Goal: Task Accomplishment & Management: Manage account settings

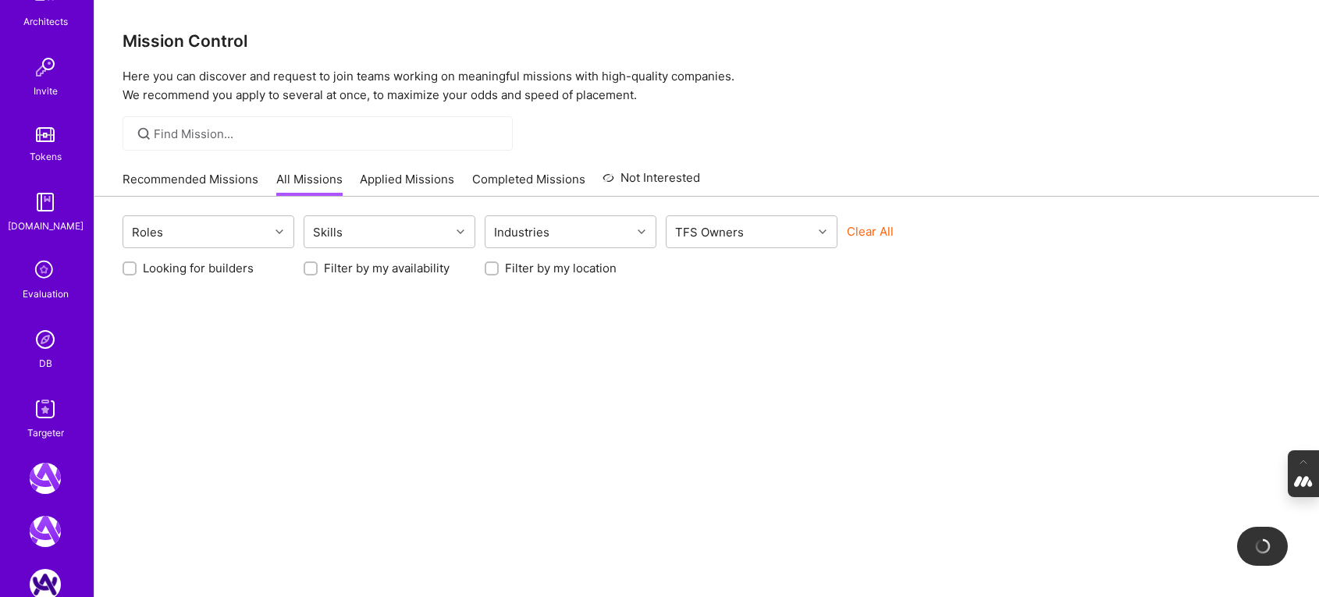
scroll to position [718, 0]
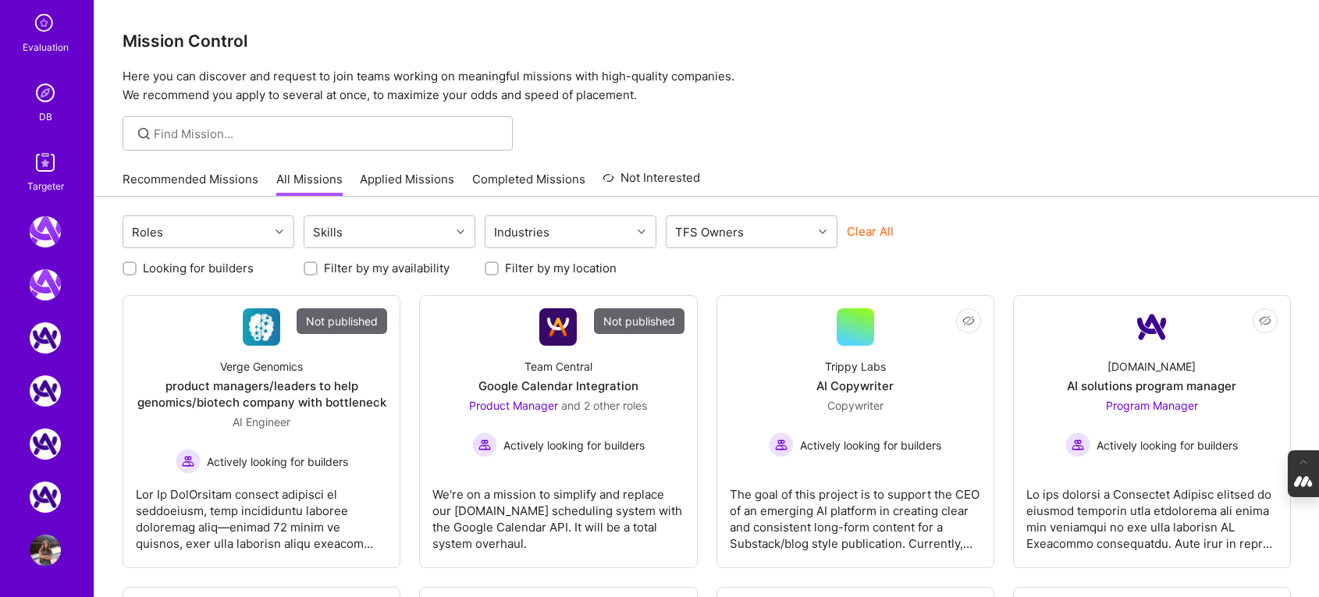
click at [44, 106] on img at bounding box center [45, 92] width 31 height 31
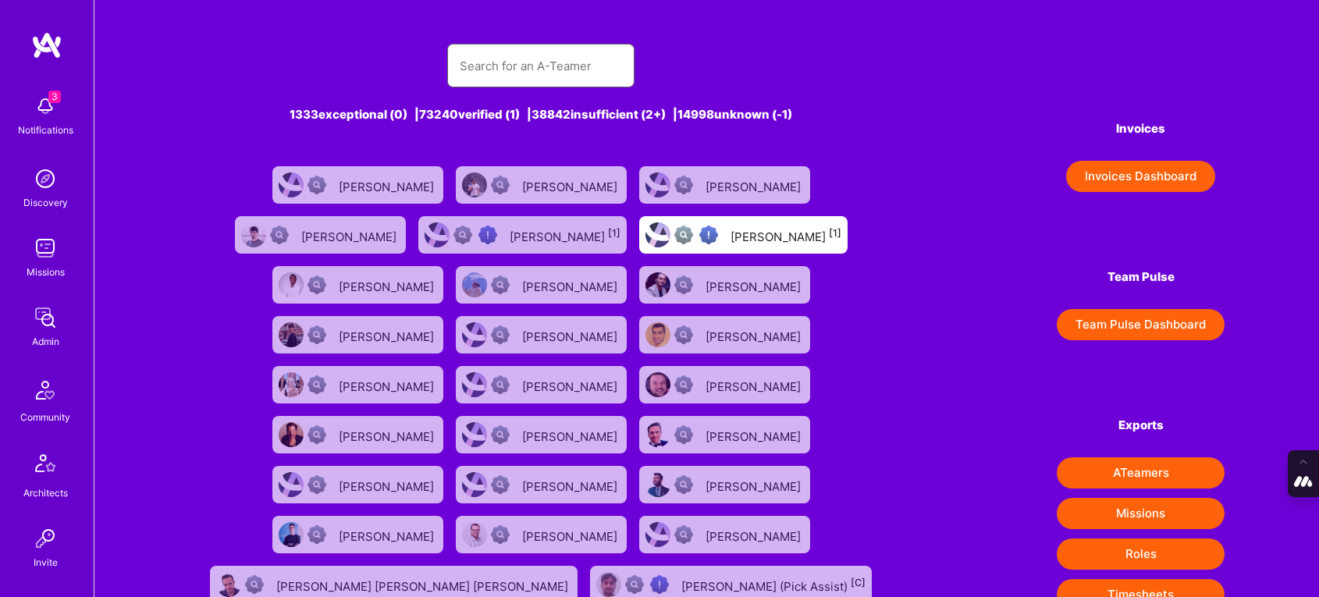
click at [524, 82] on input "text" at bounding box center [541, 66] width 162 height 40
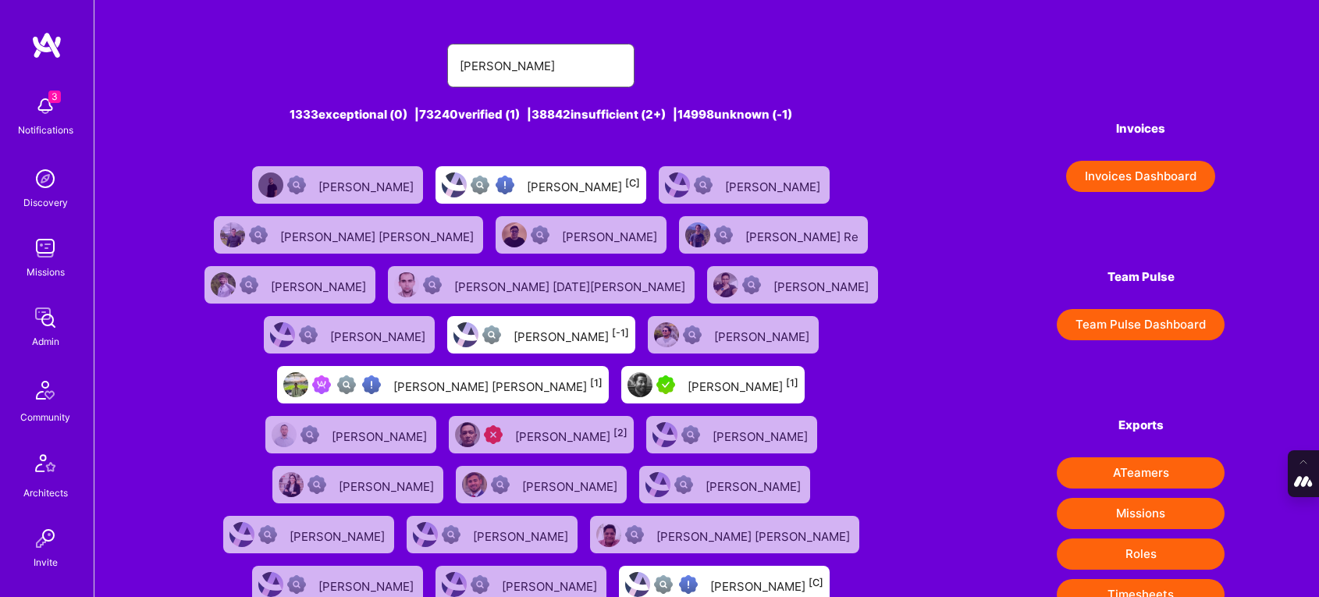
type input "luis teofilo"
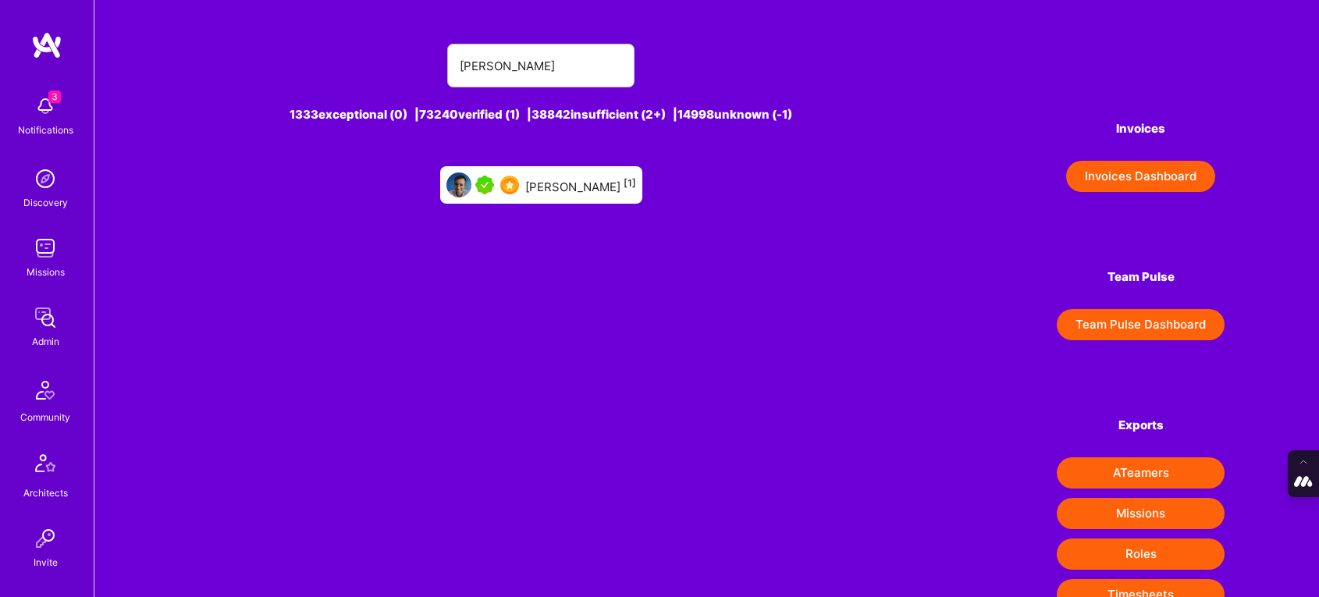
click at [595, 186] on div "Luis Teofilo [1]" at bounding box center [580, 185] width 111 height 20
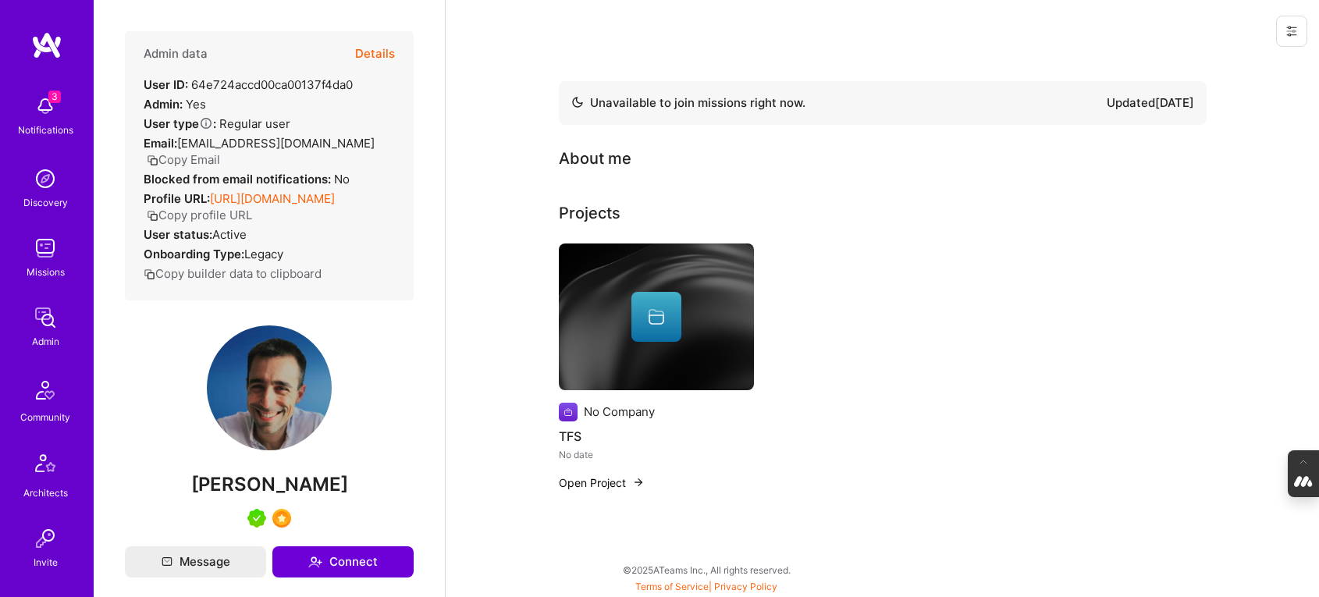
click at [365, 48] on button "Details" at bounding box center [375, 53] width 40 height 45
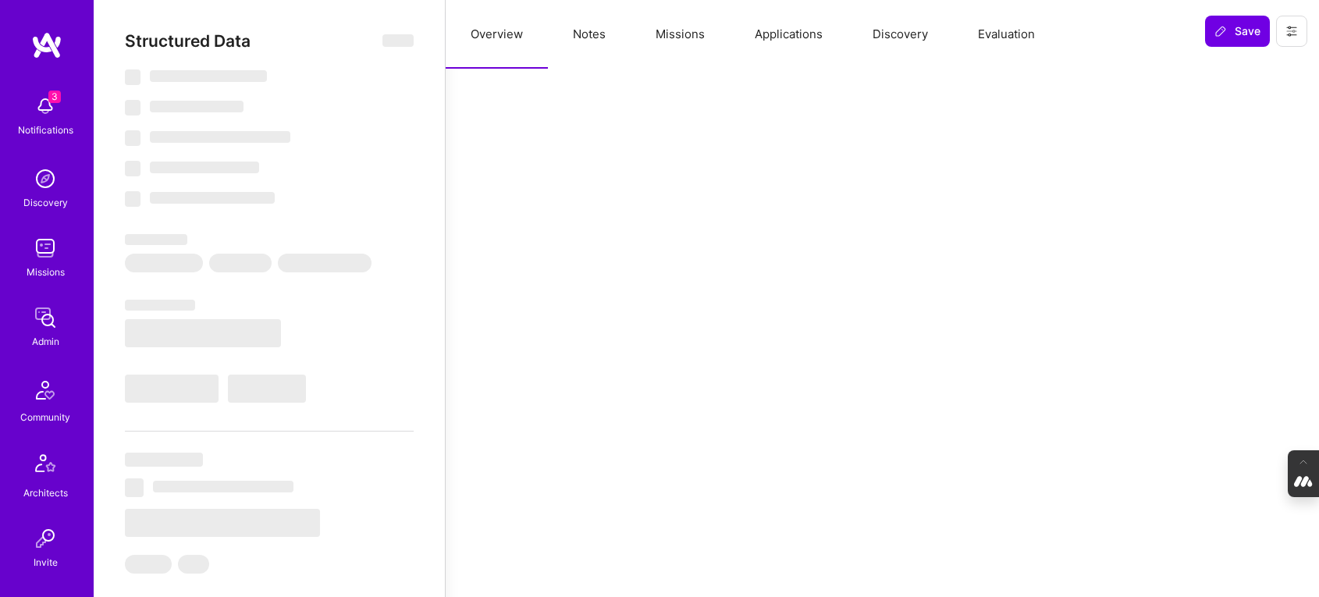
select select "Not Available"
select select "1 Month"
select select "5"
select select "7"
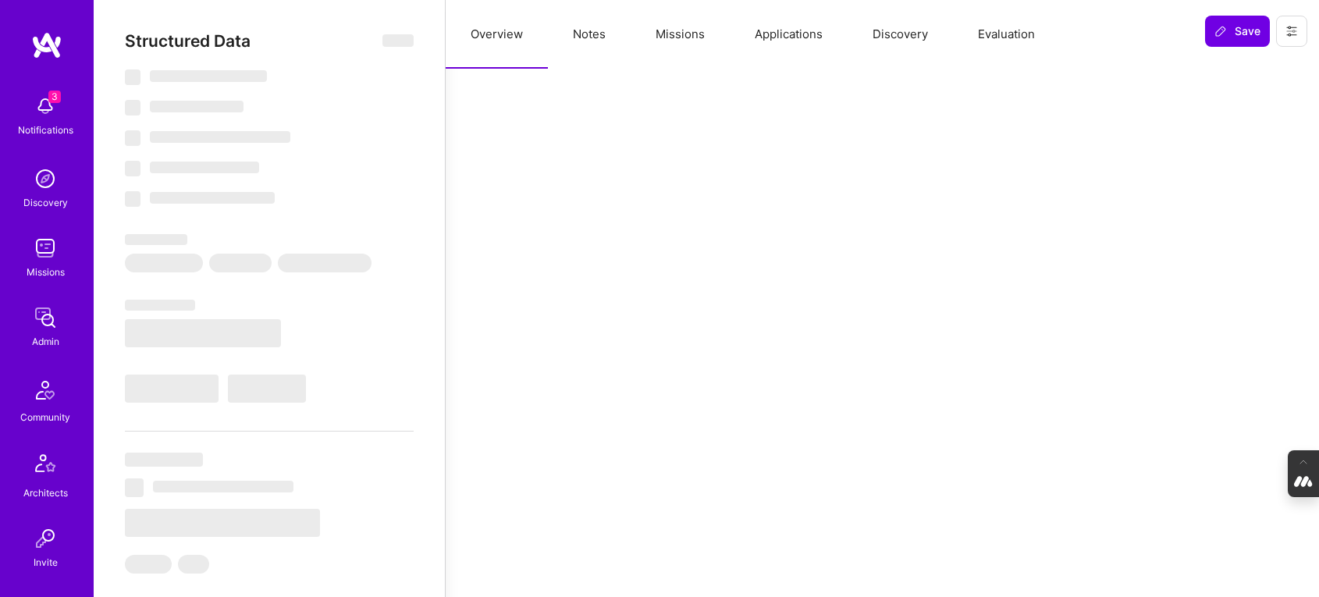
select select "7"
select select "US"
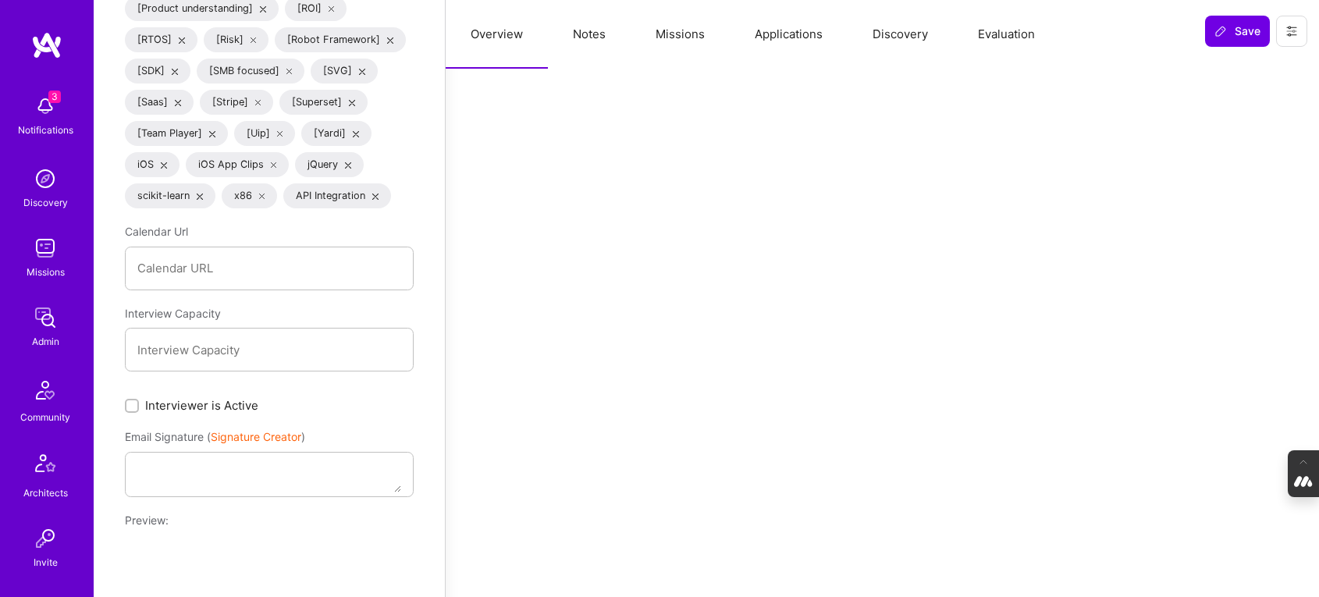
scroll to position [6953, 0]
click at [129, 399] on input "Interviewer is Active" at bounding box center [133, 404] width 11 height 11
checkbox input "true"
click at [1229, 29] on span "Save" at bounding box center [1238, 31] width 46 height 16
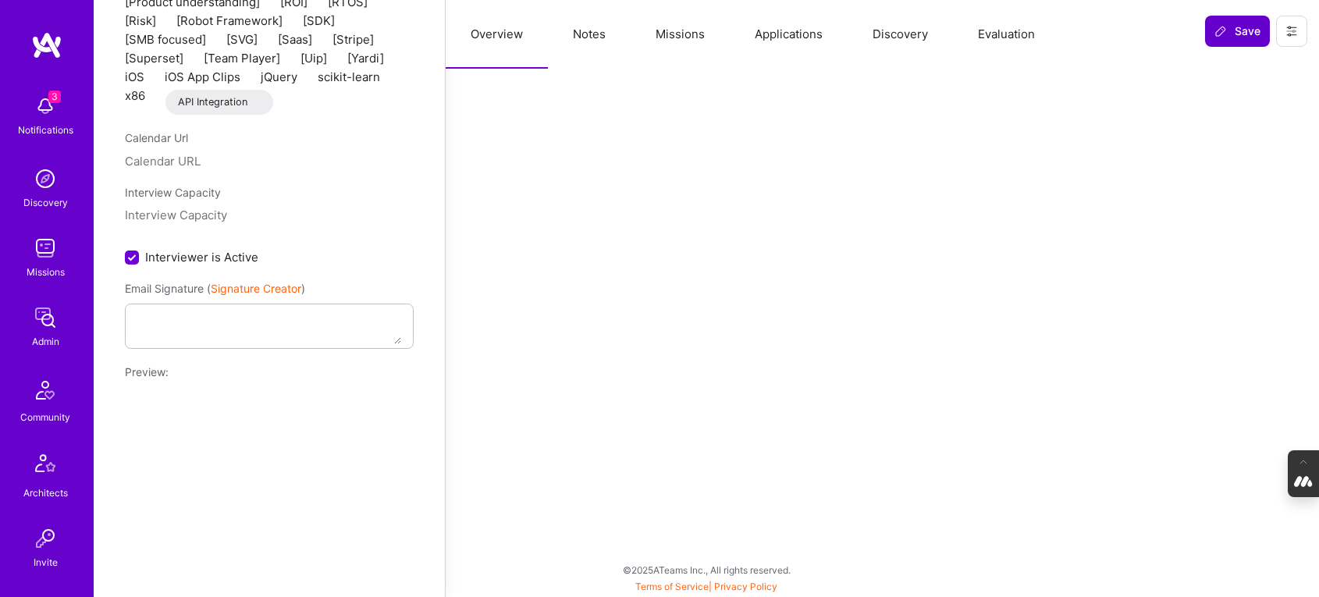
scroll to position [0, 0]
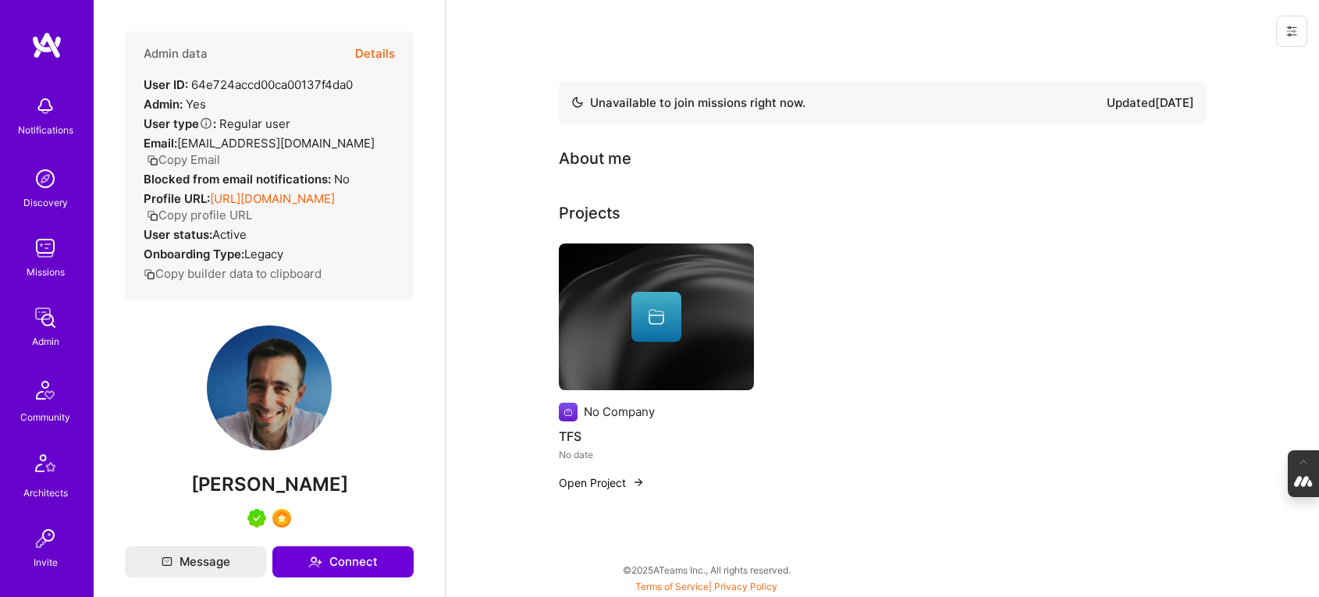
scroll to position [718, 0]
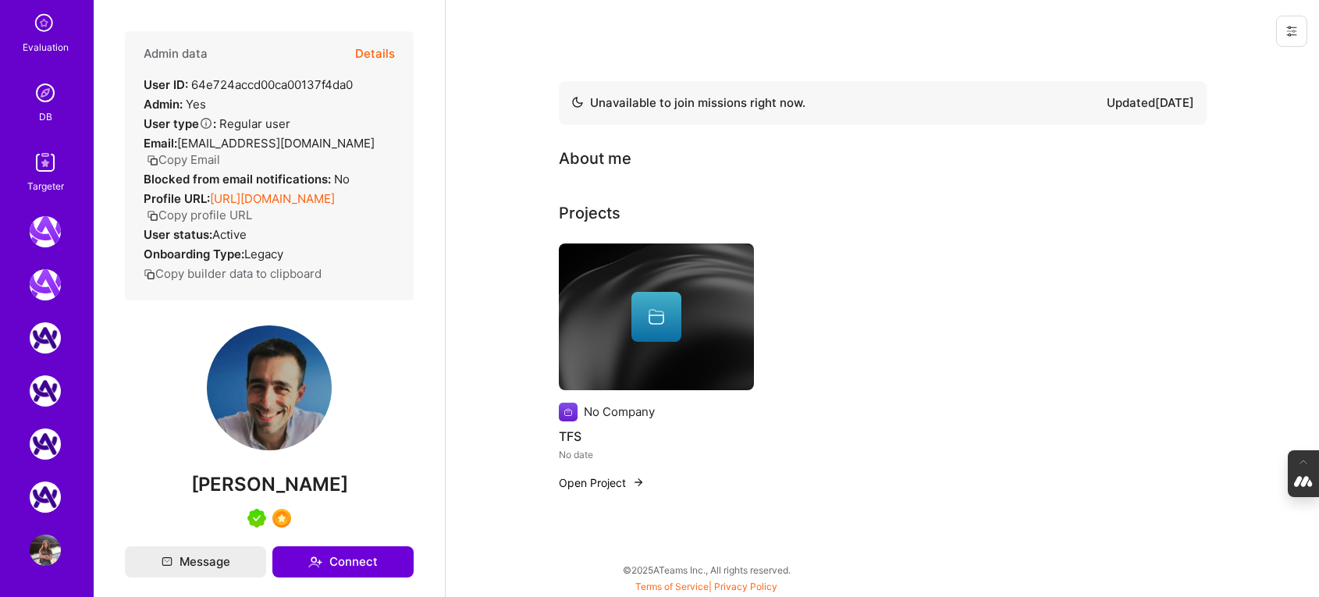
click at [49, 29] on icon at bounding box center [45, 24] width 30 height 30
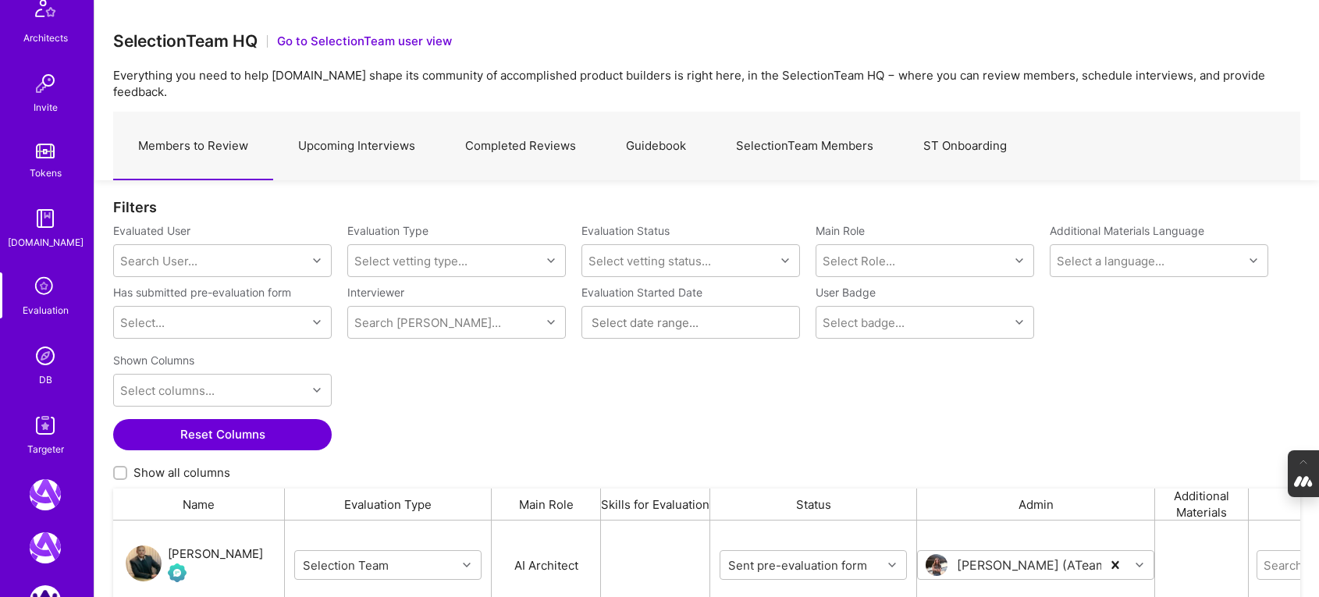
scroll to position [718, 0]
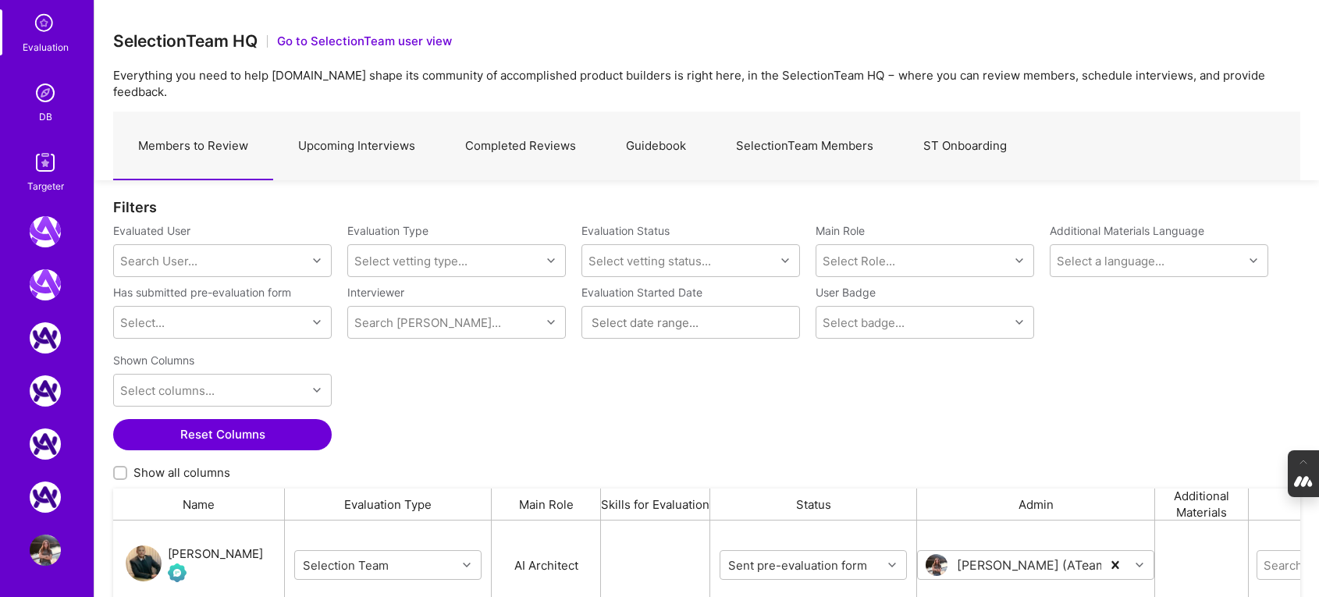
click at [44, 94] on img at bounding box center [45, 92] width 31 height 31
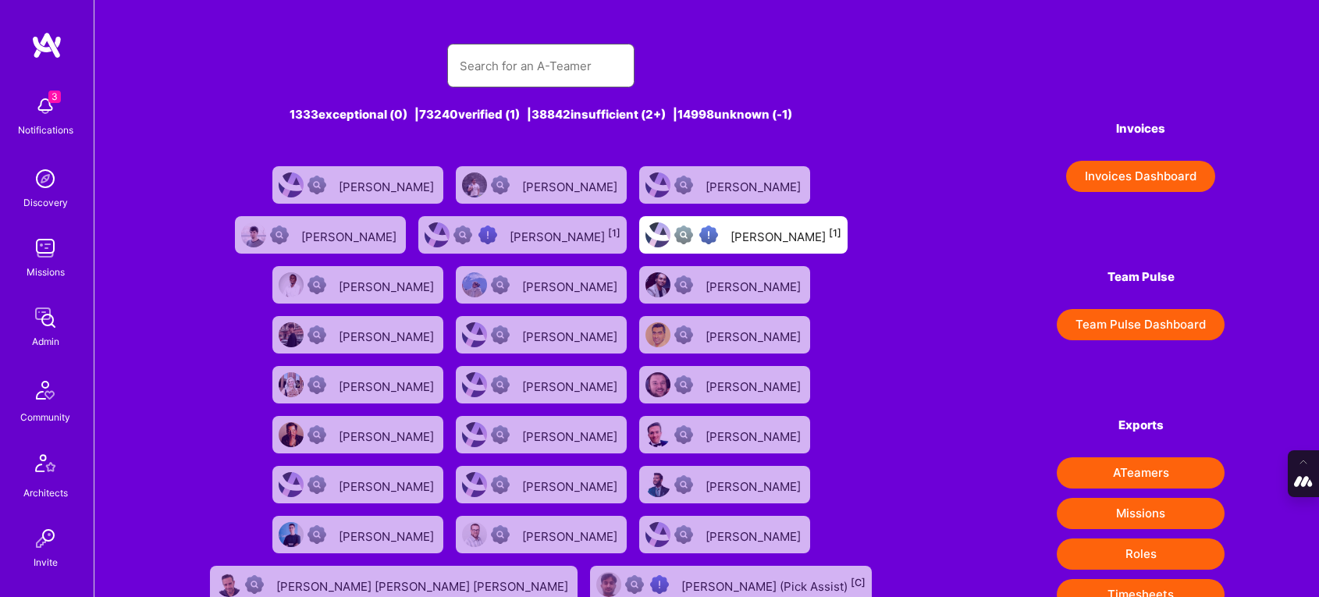
click at [501, 78] on input "text" at bounding box center [541, 66] width 162 height 40
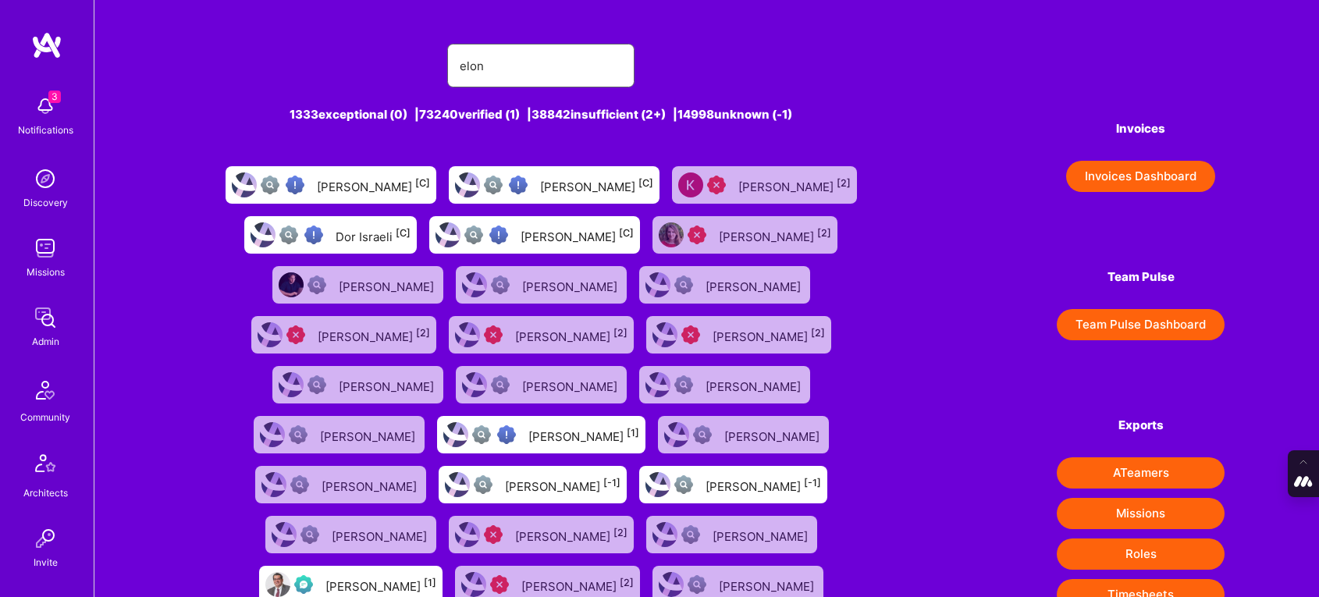
type input "[PERSON_NAME]"
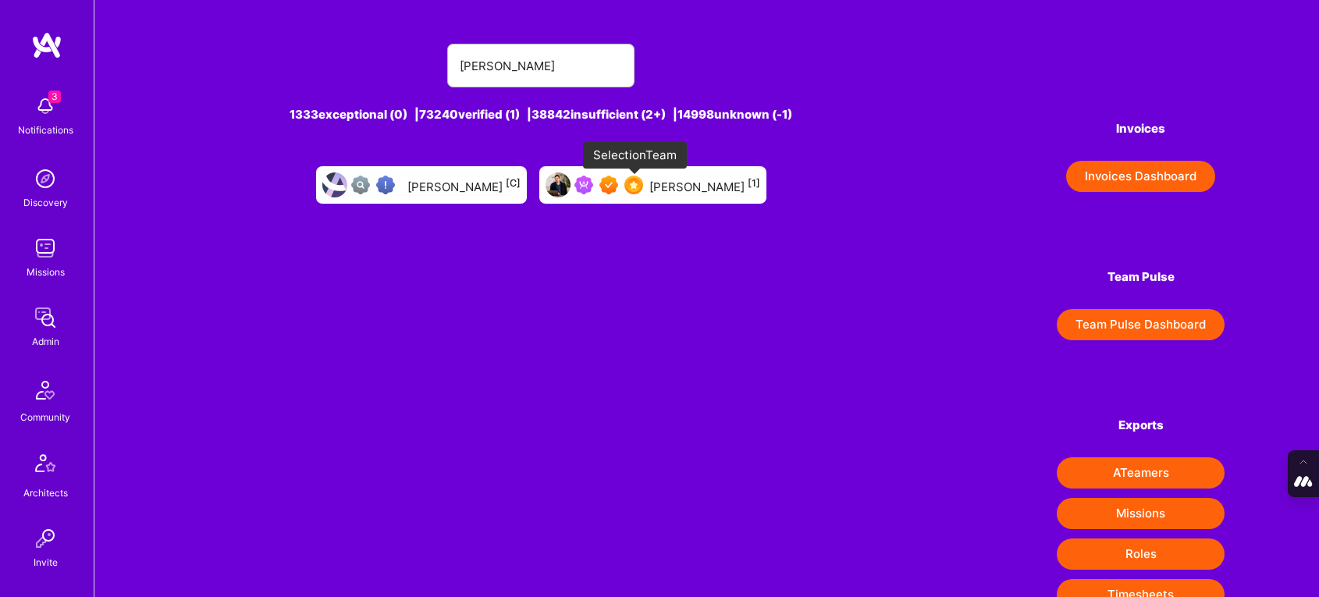
click at [626, 190] on img at bounding box center [633, 185] width 19 height 19
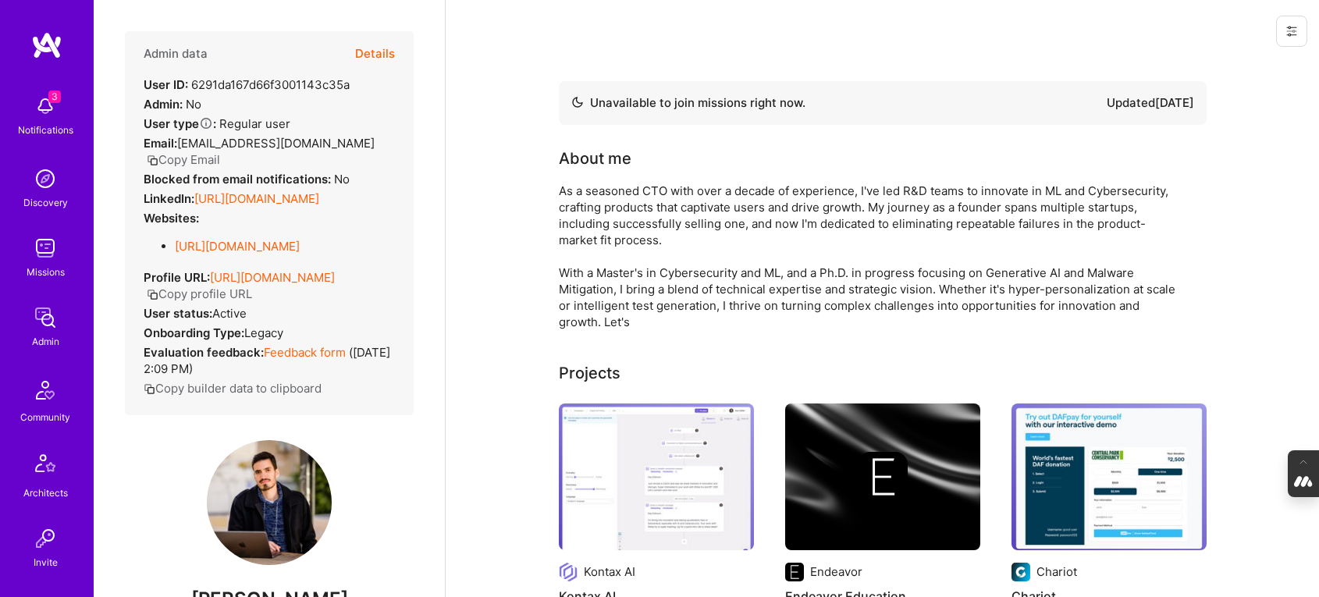
click at [378, 51] on button "Details" at bounding box center [375, 53] width 40 height 45
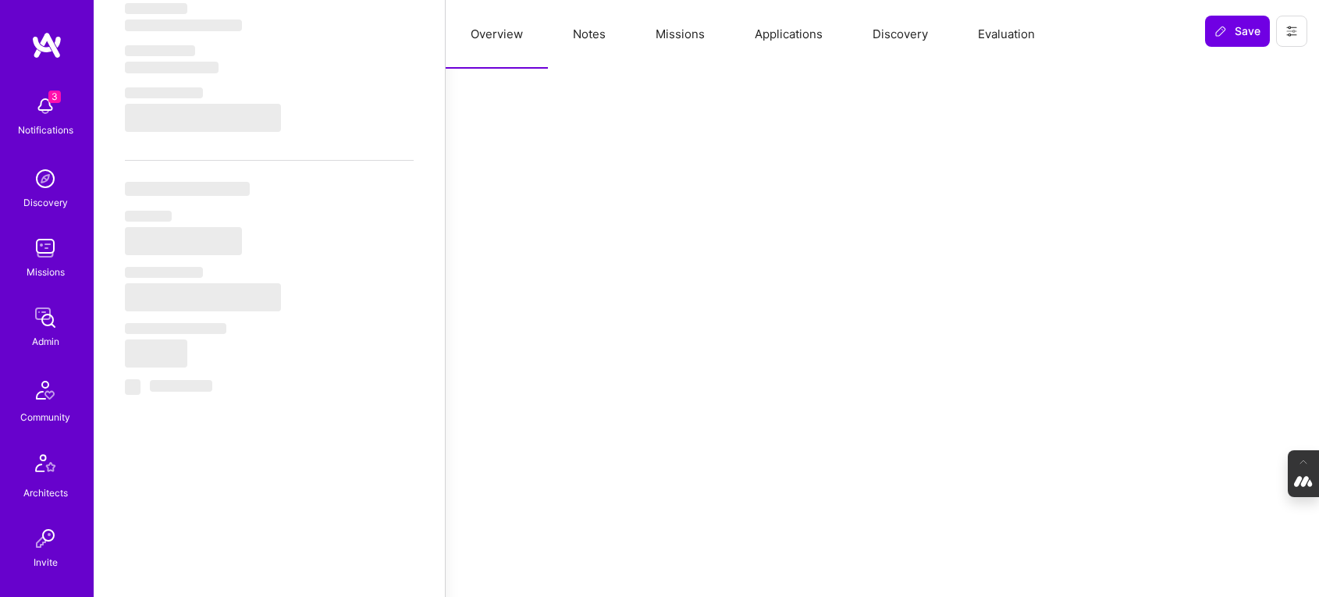
select select "Not Available"
select select "1 Month"
select select "7"
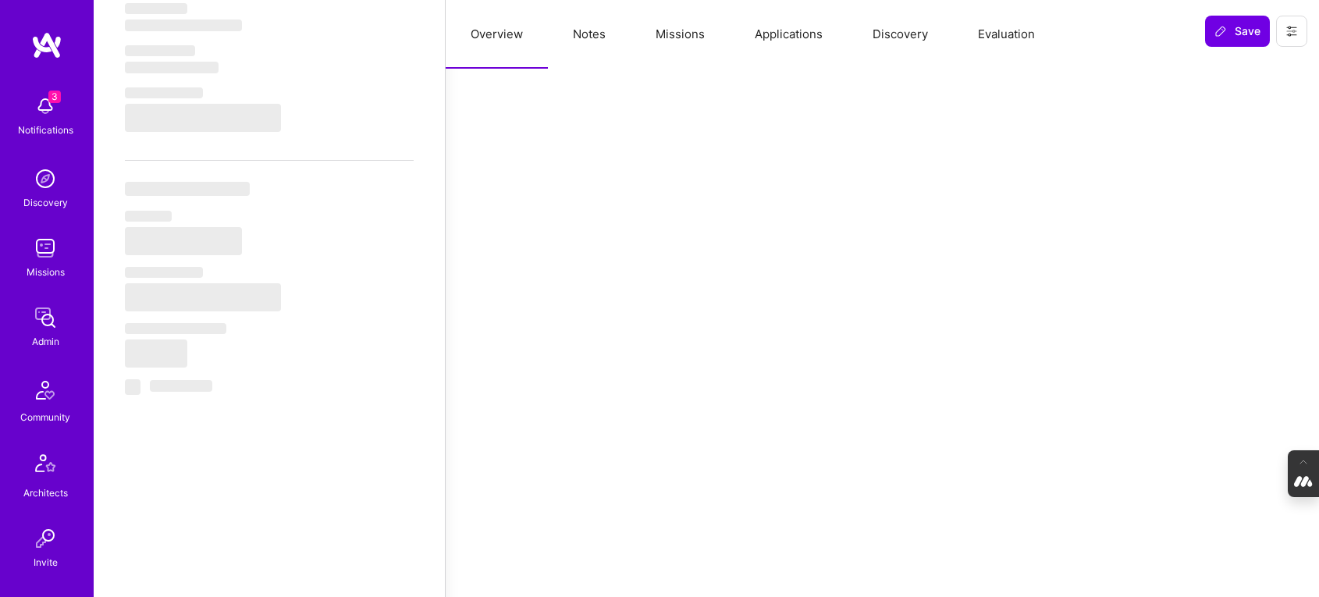
select select "7"
select select "CH"
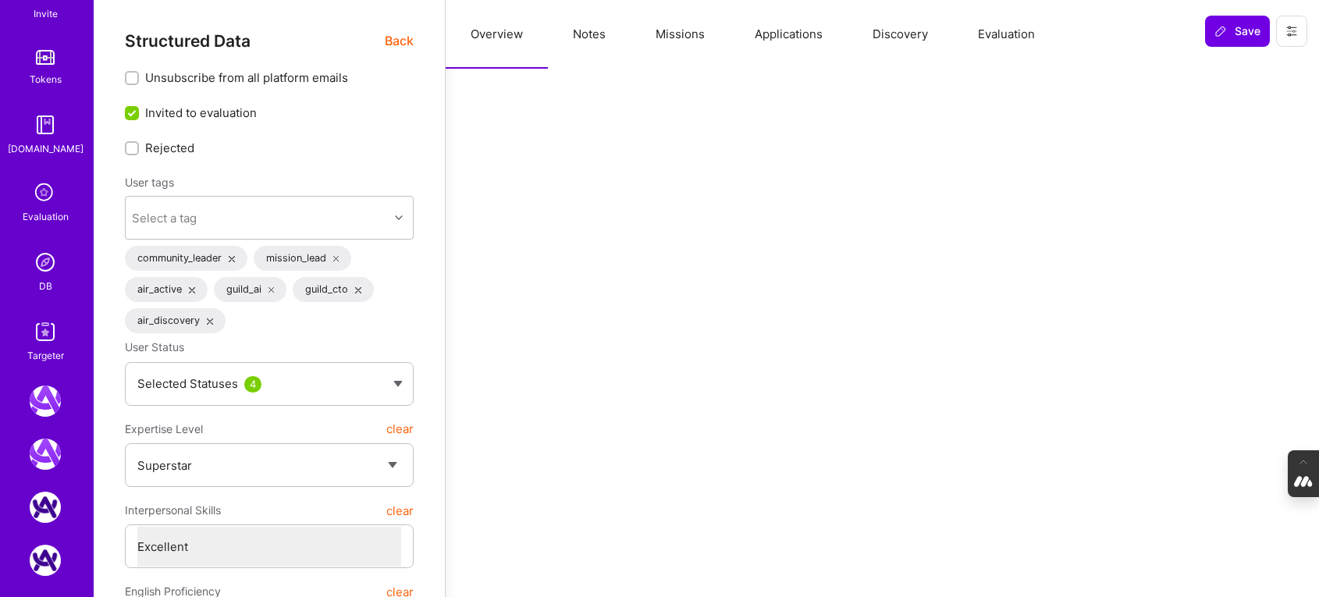
scroll to position [718, 0]
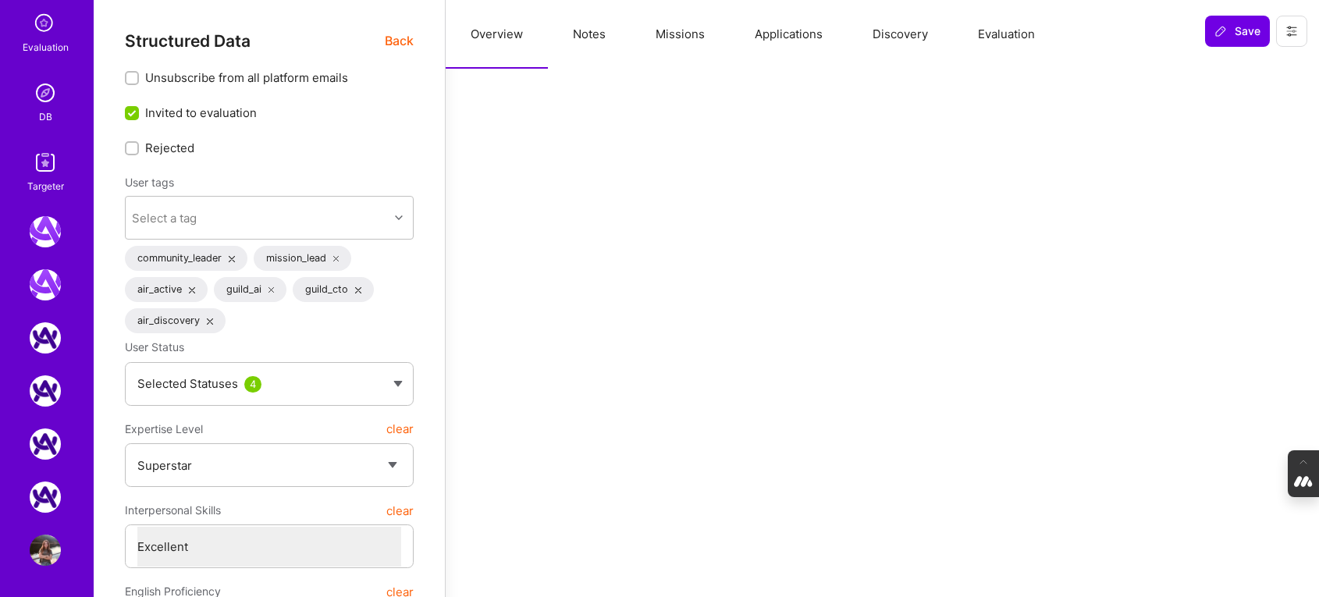
click at [44, 94] on img at bounding box center [45, 92] width 31 height 31
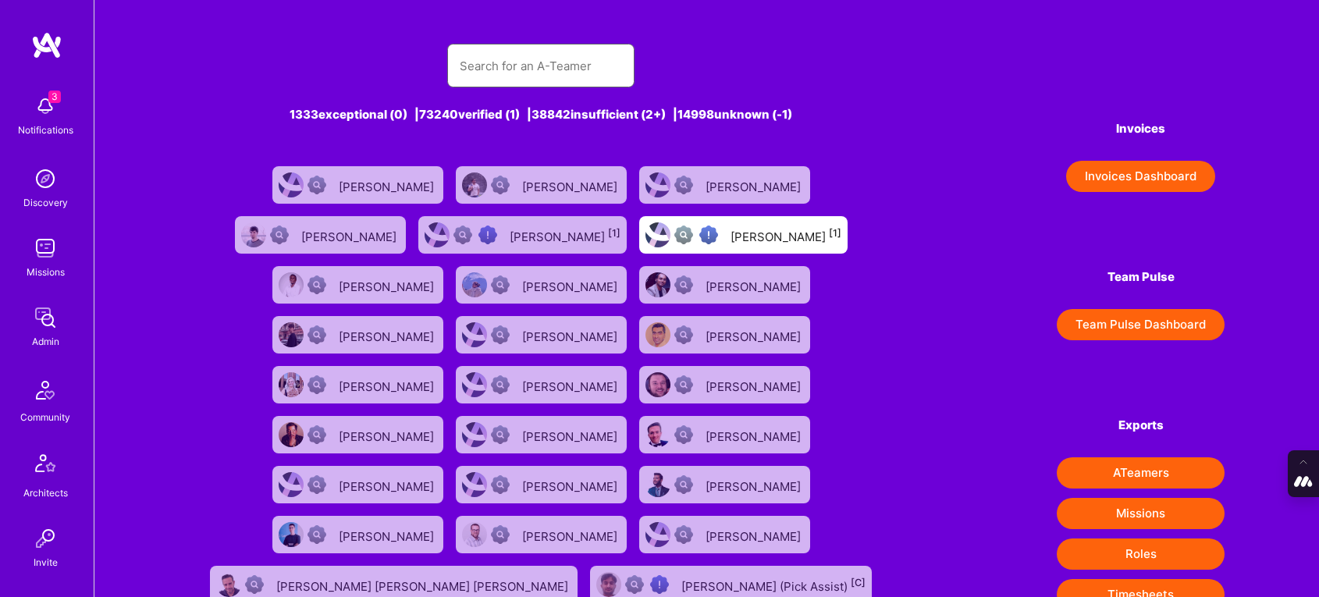
click at [517, 67] on input "text" at bounding box center [541, 66] width 162 height 40
paste input "[EMAIL_ADDRESS][DOMAIN_NAME]"
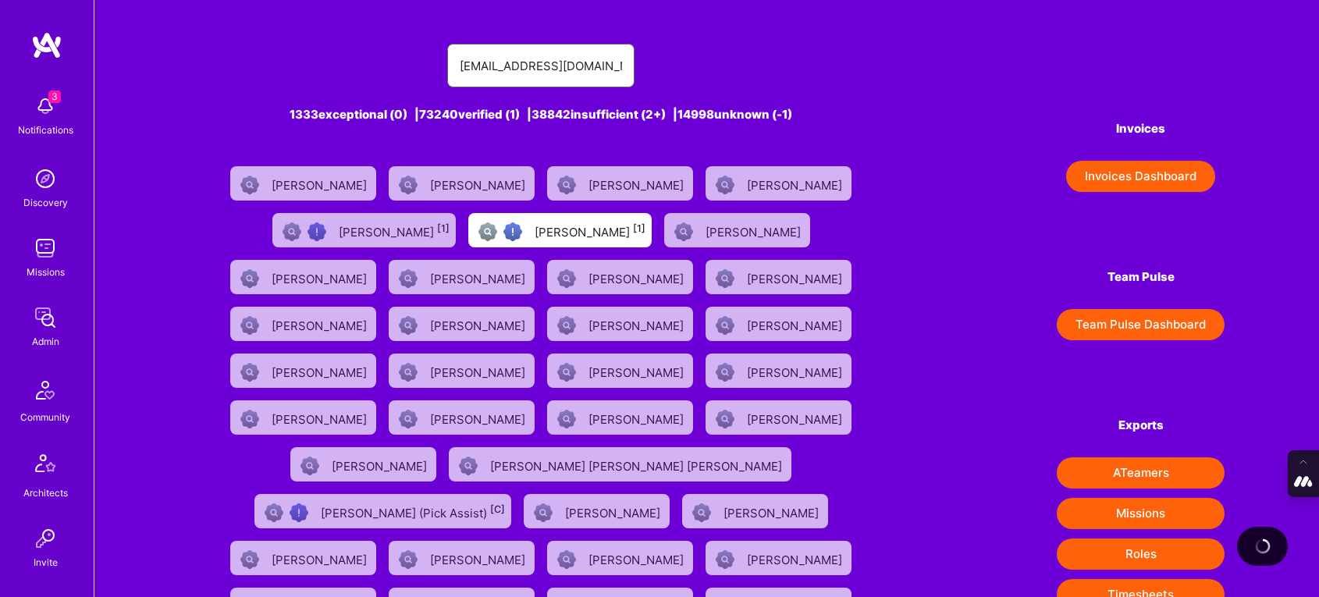
type input "[EMAIL_ADDRESS][DOMAIN_NAME]"
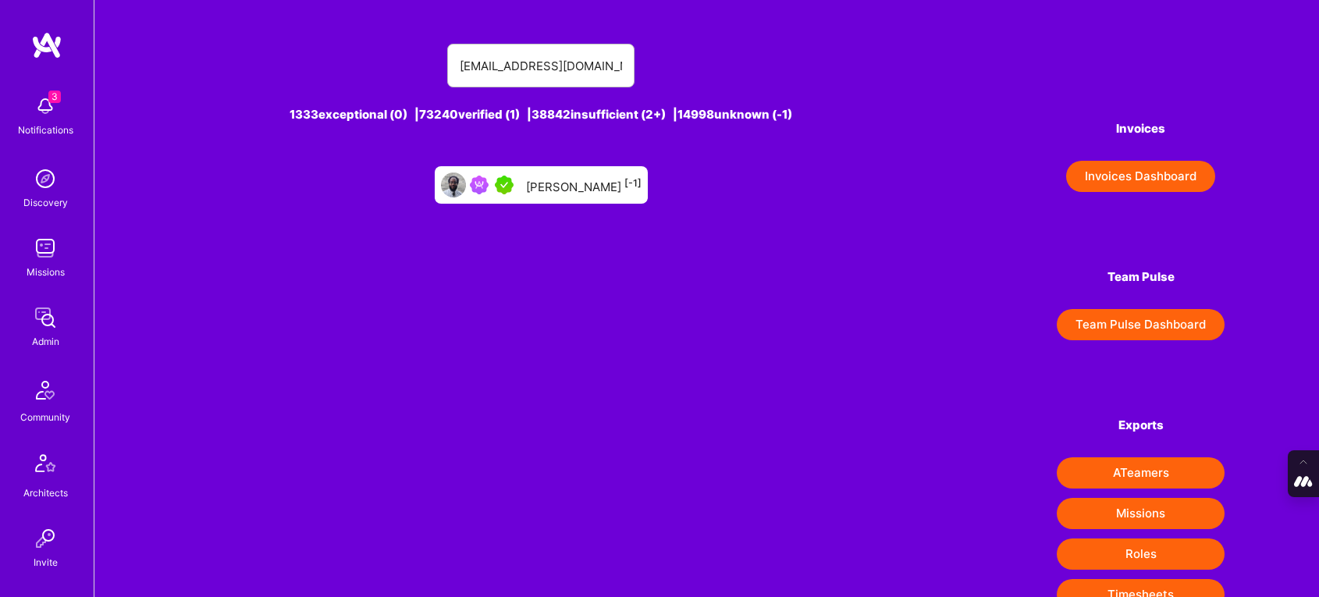
click at [571, 182] on div "[PERSON_NAME] [-1]" at bounding box center [584, 185] width 116 height 20
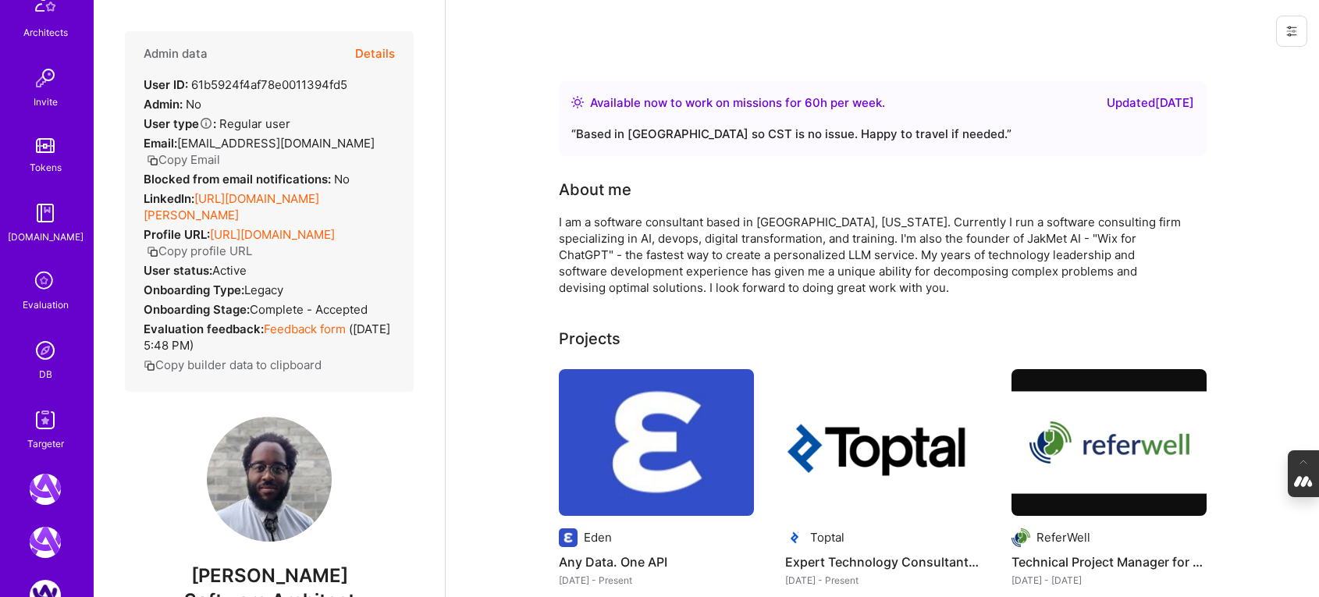
scroll to position [718, 0]
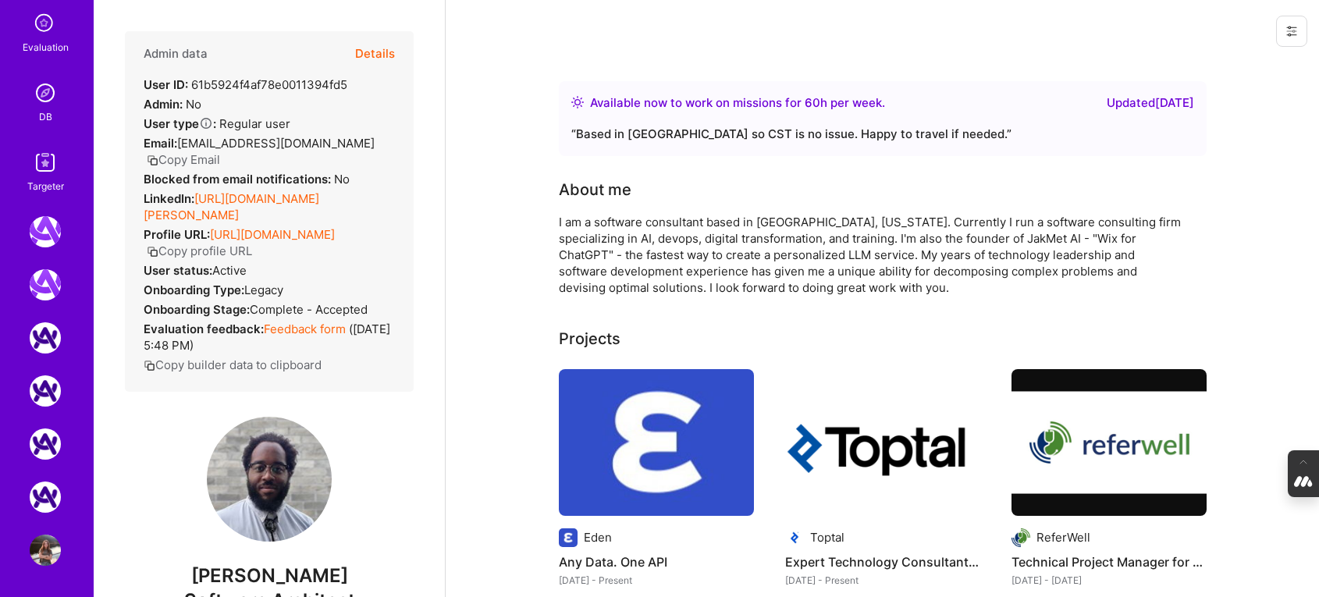
click at [44, 111] on div "DB" at bounding box center [45, 117] width 13 height 16
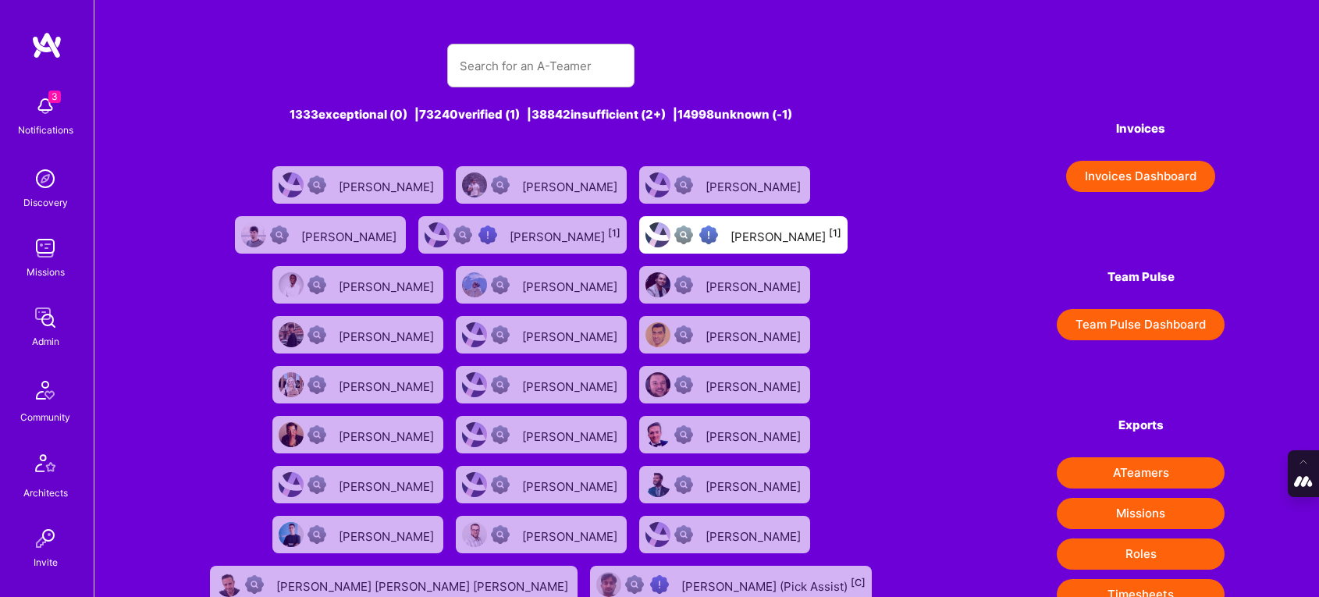
click at [459, 59] on div at bounding box center [540, 66] width 187 height 44
type input "[PERSON_NAME]"
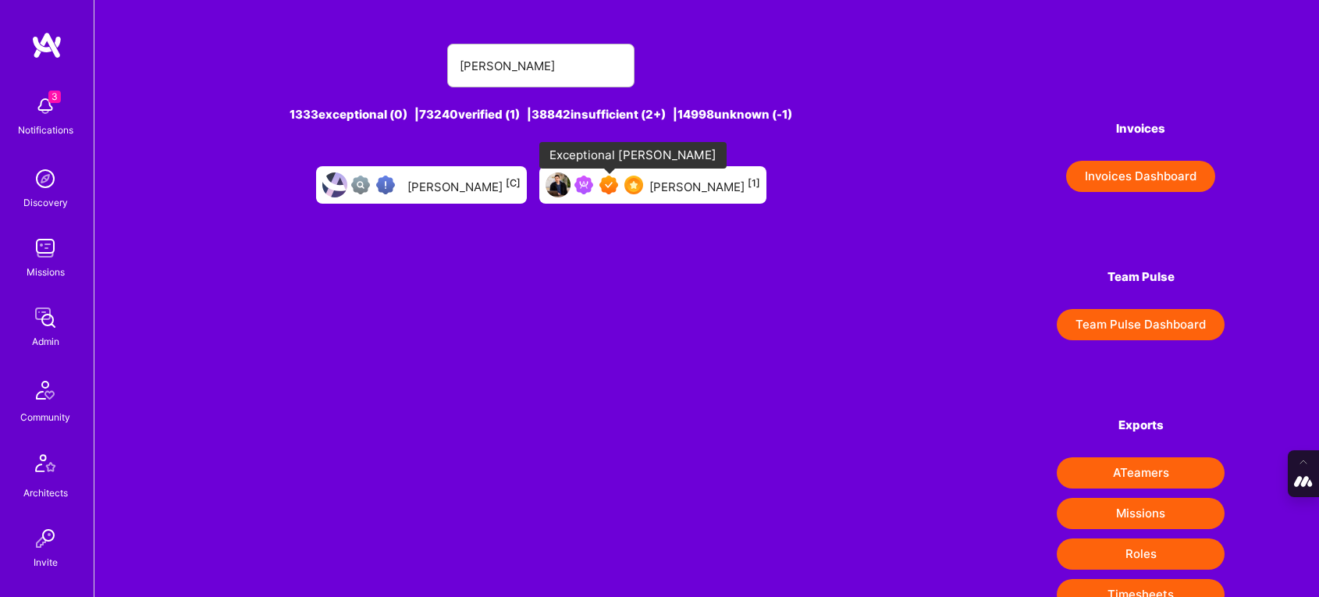
click at [617, 189] on img at bounding box center [608, 185] width 19 height 19
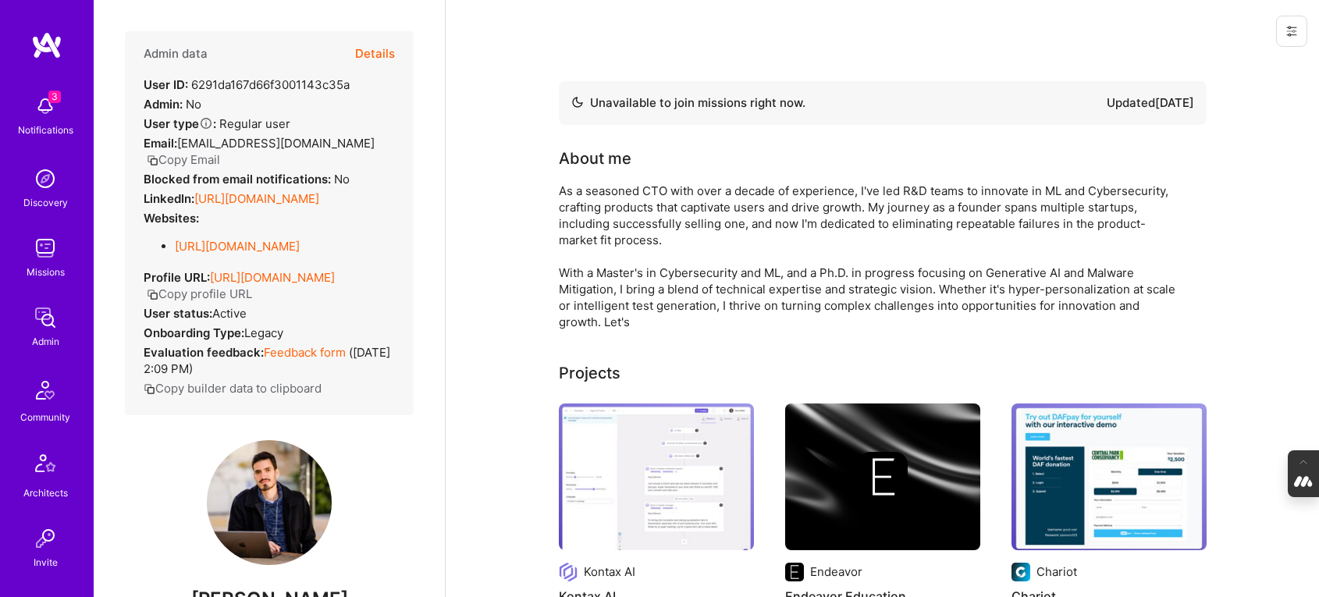
click at [374, 55] on button "Details" at bounding box center [375, 53] width 40 height 45
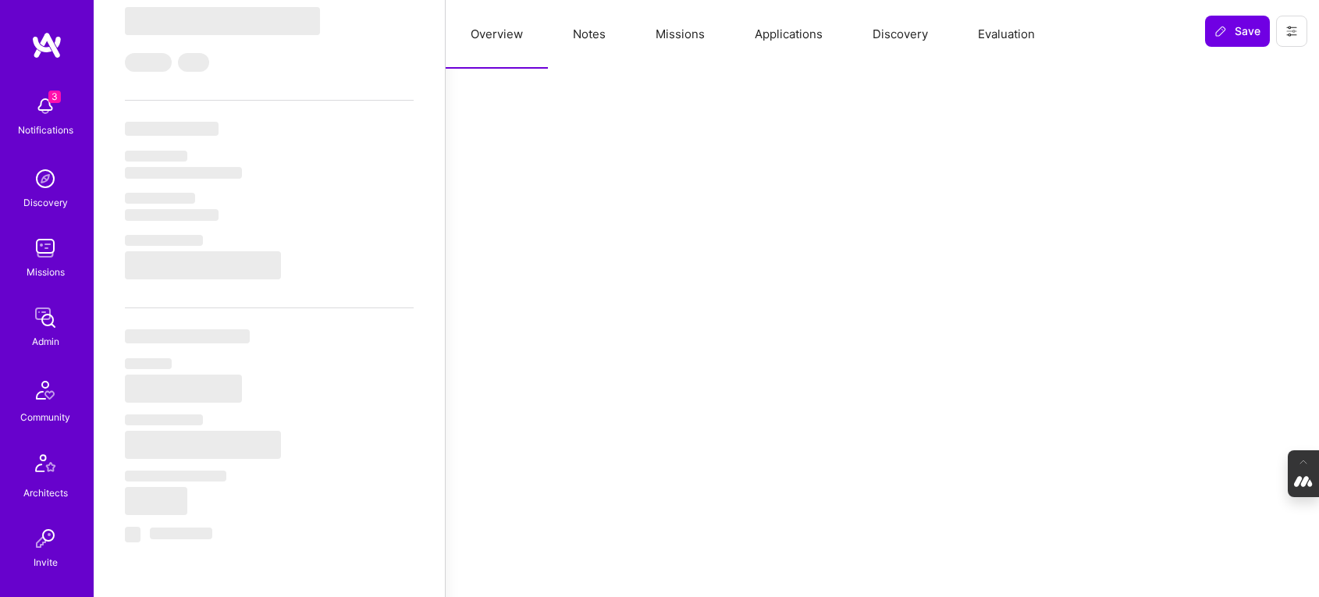
type textarea "x"
select select "Not Available"
select select "1 Month"
select select "7"
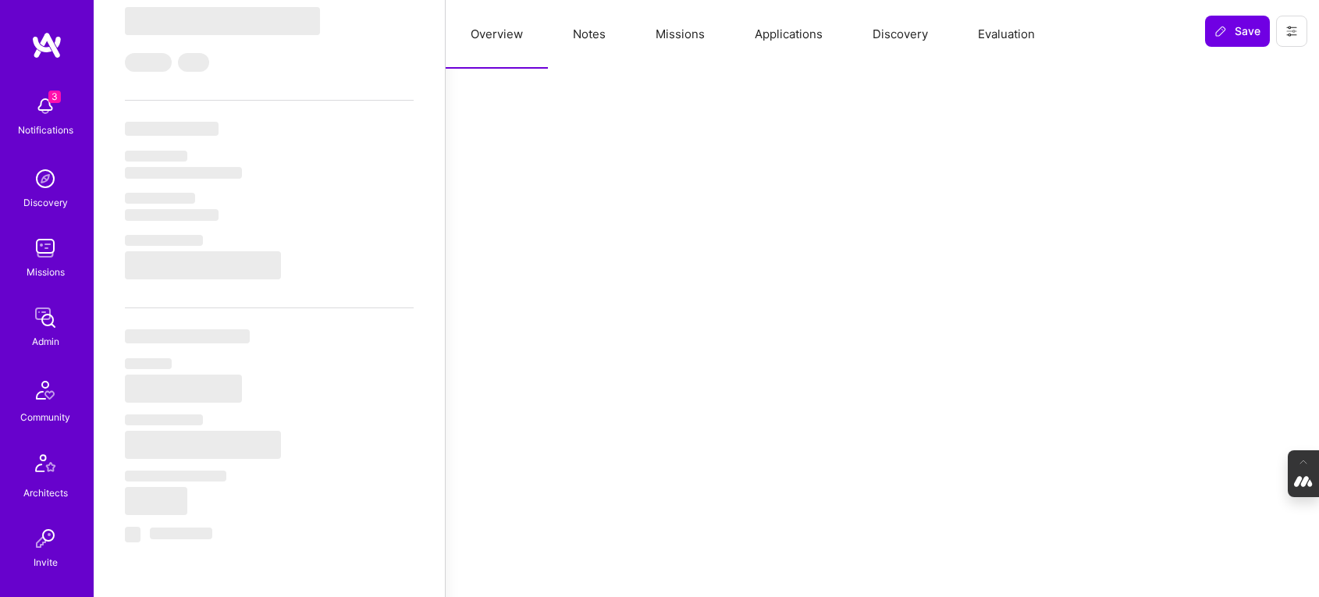
select select "7"
select select "CH"
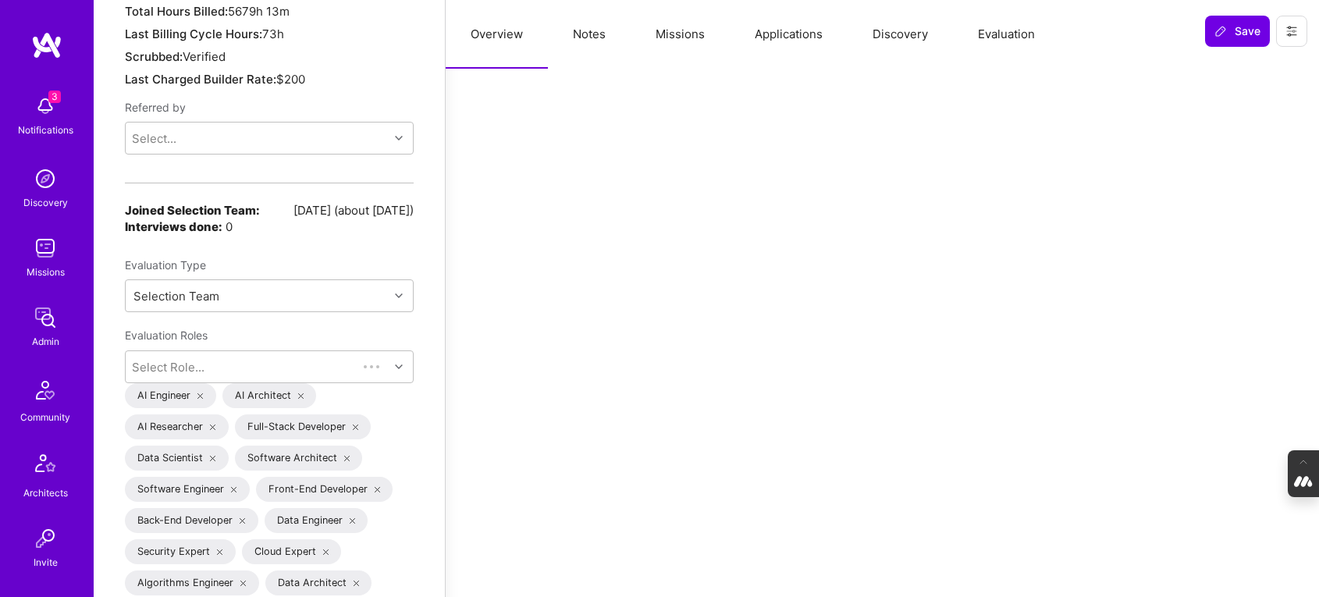
scroll to position [1478, 0]
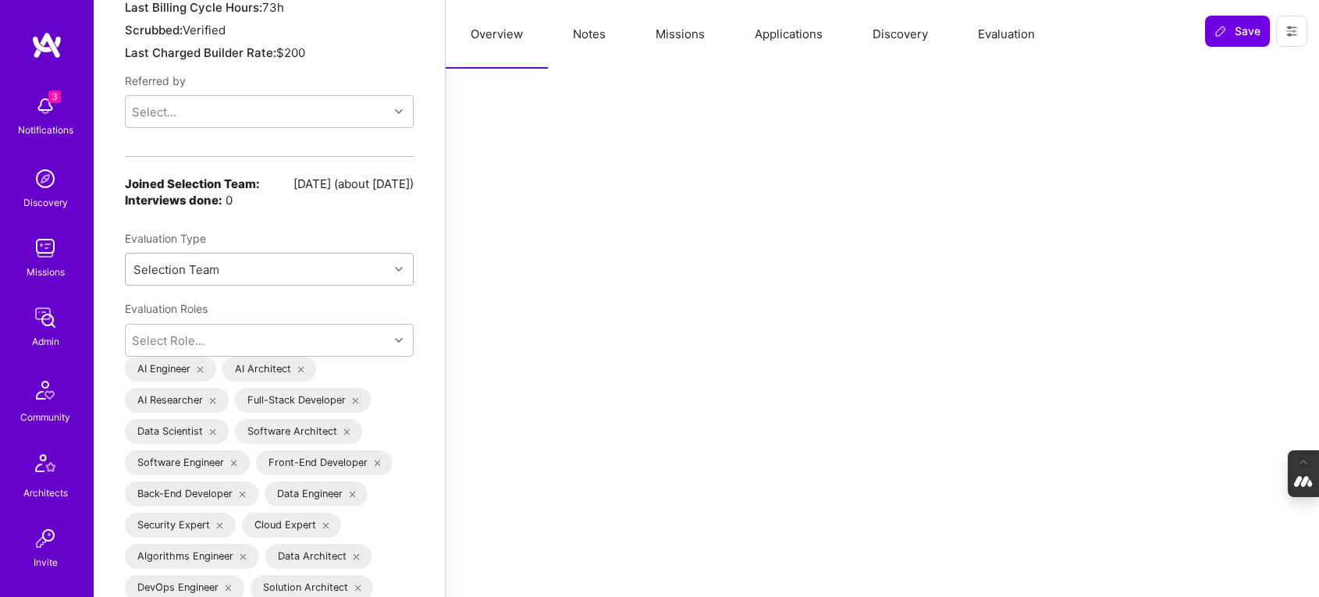
click at [326, 254] on div "Selection Team" at bounding box center [257, 269] width 263 height 31
click at [216, 326] on div "Internal Technical" at bounding box center [269, 338] width 289 height 29
click at [1240, 32] on span "Save" at bounding box center [1238, 31] width 46 height 16
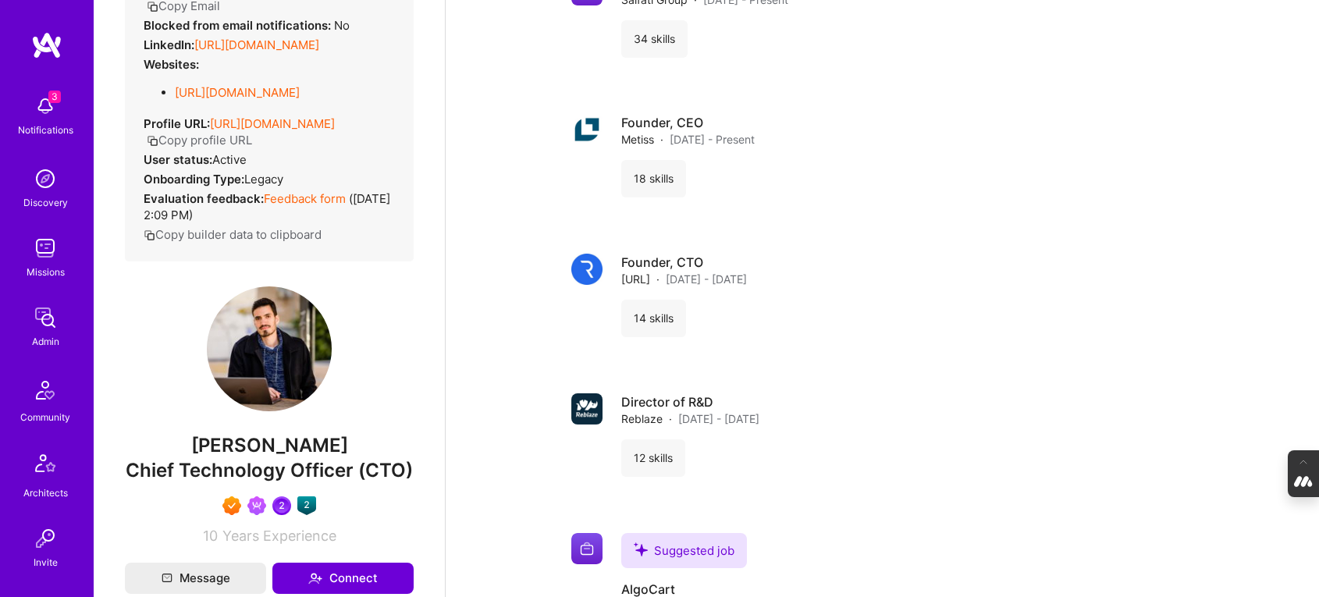
scroll to position [0, 0]
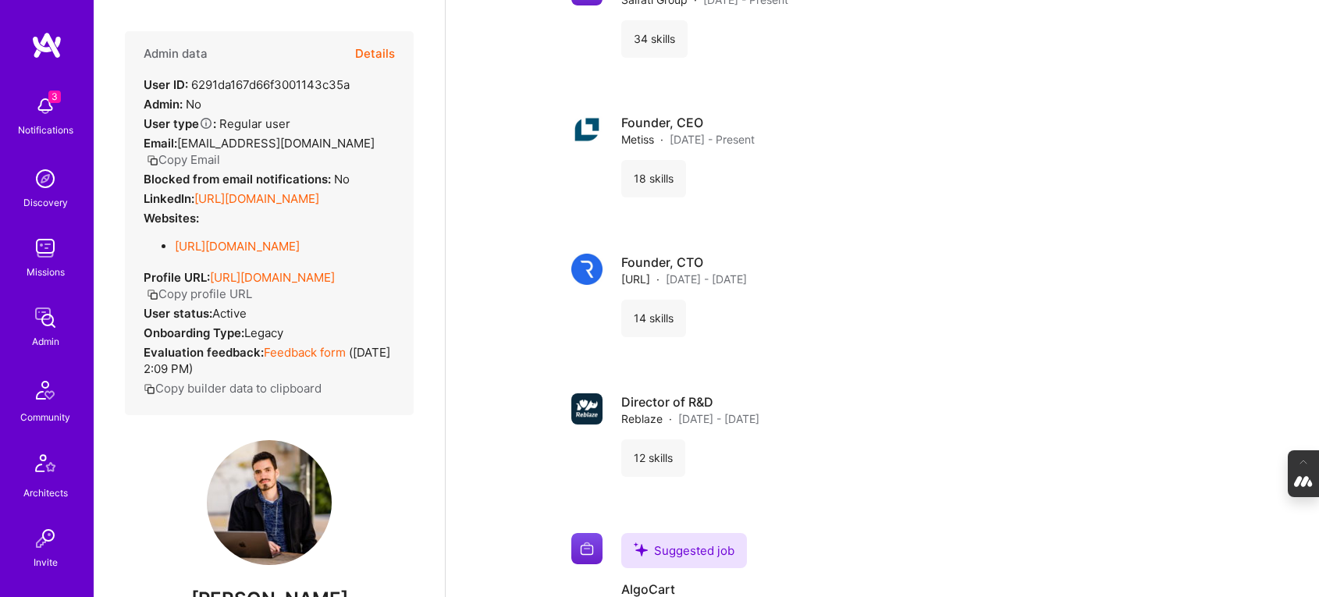
click at [382, 45] on button "Details" at bounding box center [375, 53] width 40 height 45
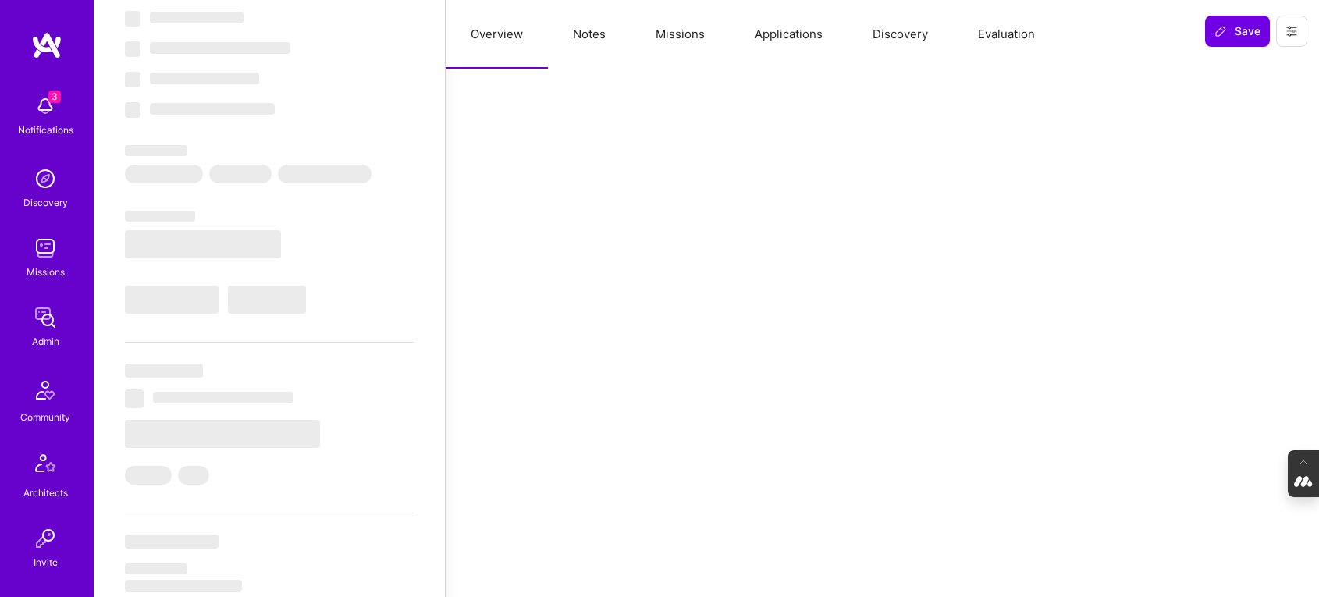
scroll to position [94, 0]
type textarea "x"
select select "Not Available"
select select "1 Month"
select select "7"
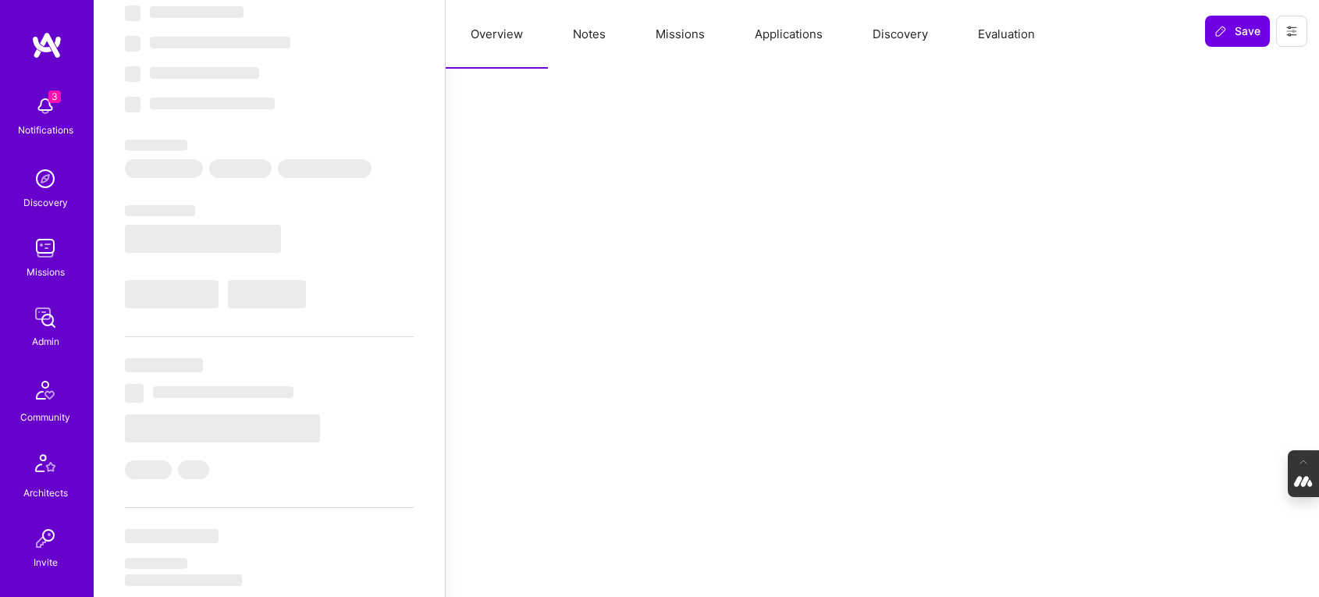
select select "7"
select select "CH"
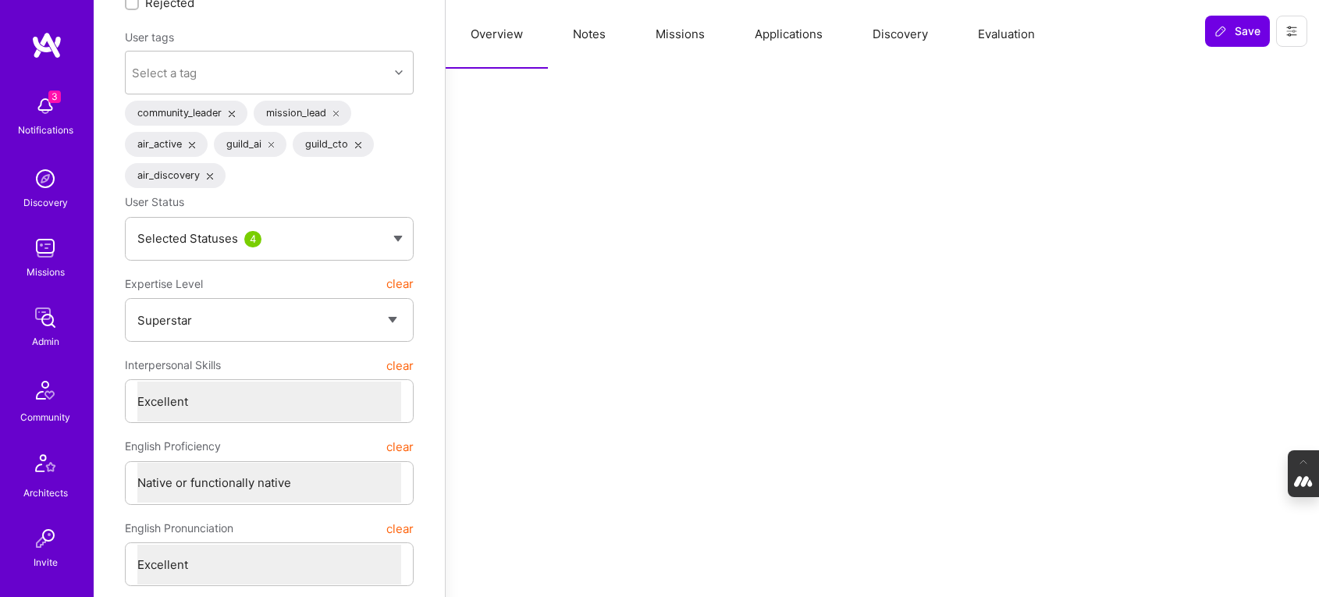
scroll to position [0, 0]
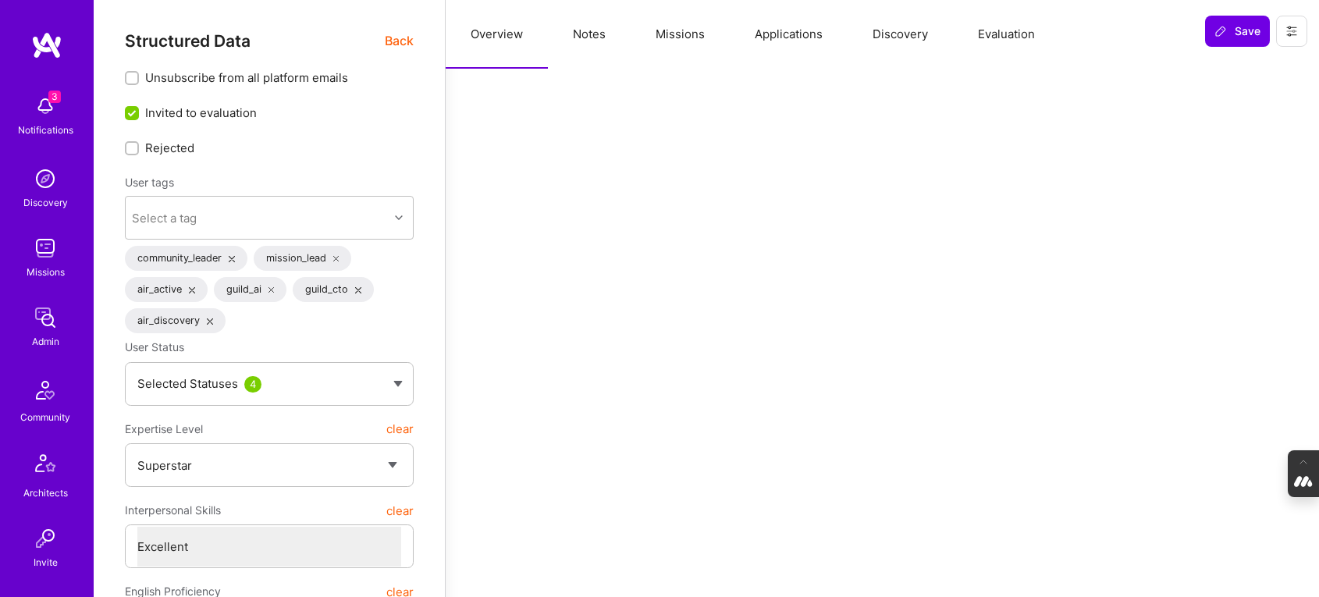
click at [1304, 34] on button at bounding box center [1291, 31] width 31 height 31
click at [1237, 68] on button "Login as Elon" at bounding box center [1235, 67] width 144 height 40
